Goal: Task Accomplishment & Management: Manage account settings

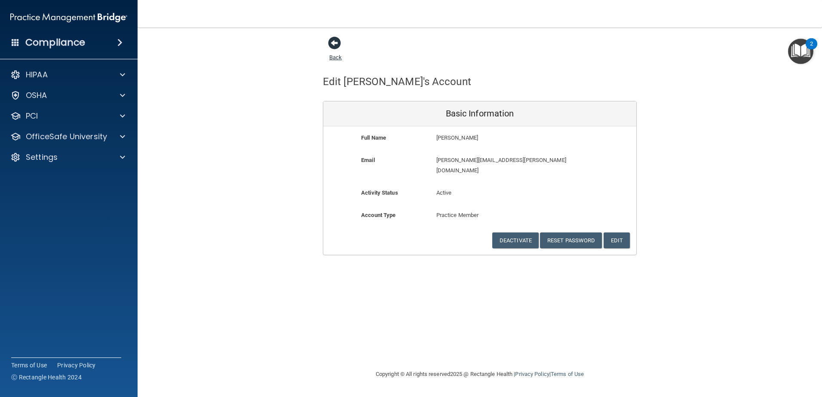
click at [335, 47] on span at bounding box center [334, 43] width 13 height 13
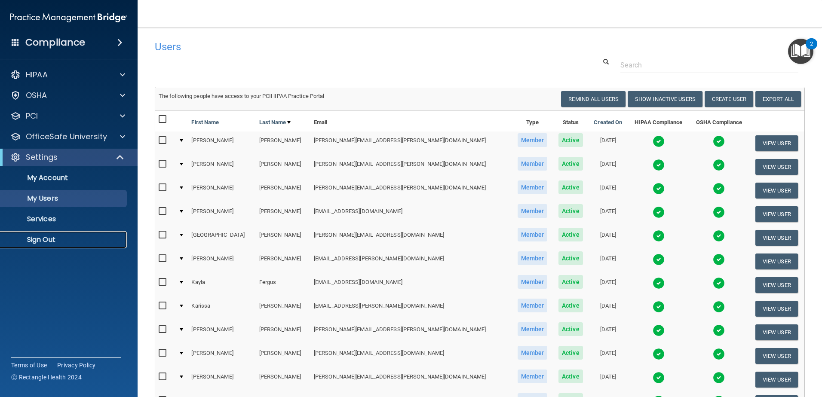
click at [46, 239] on p "Sign Out" at bounding box center [64, 240] width 117 height 9
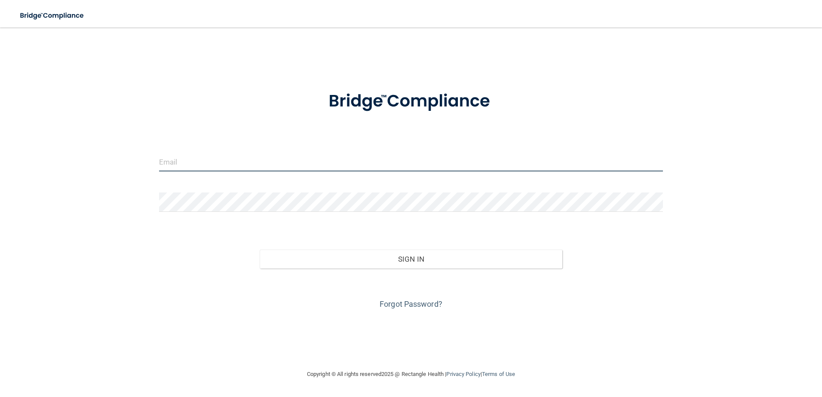
type input "[PERSON_NAME][EMAIL_ADDRESS][PERSON_NAME][DOMAIN_NAME]"
